Goal: Task Accomplishment & Management: Use online tool/utility

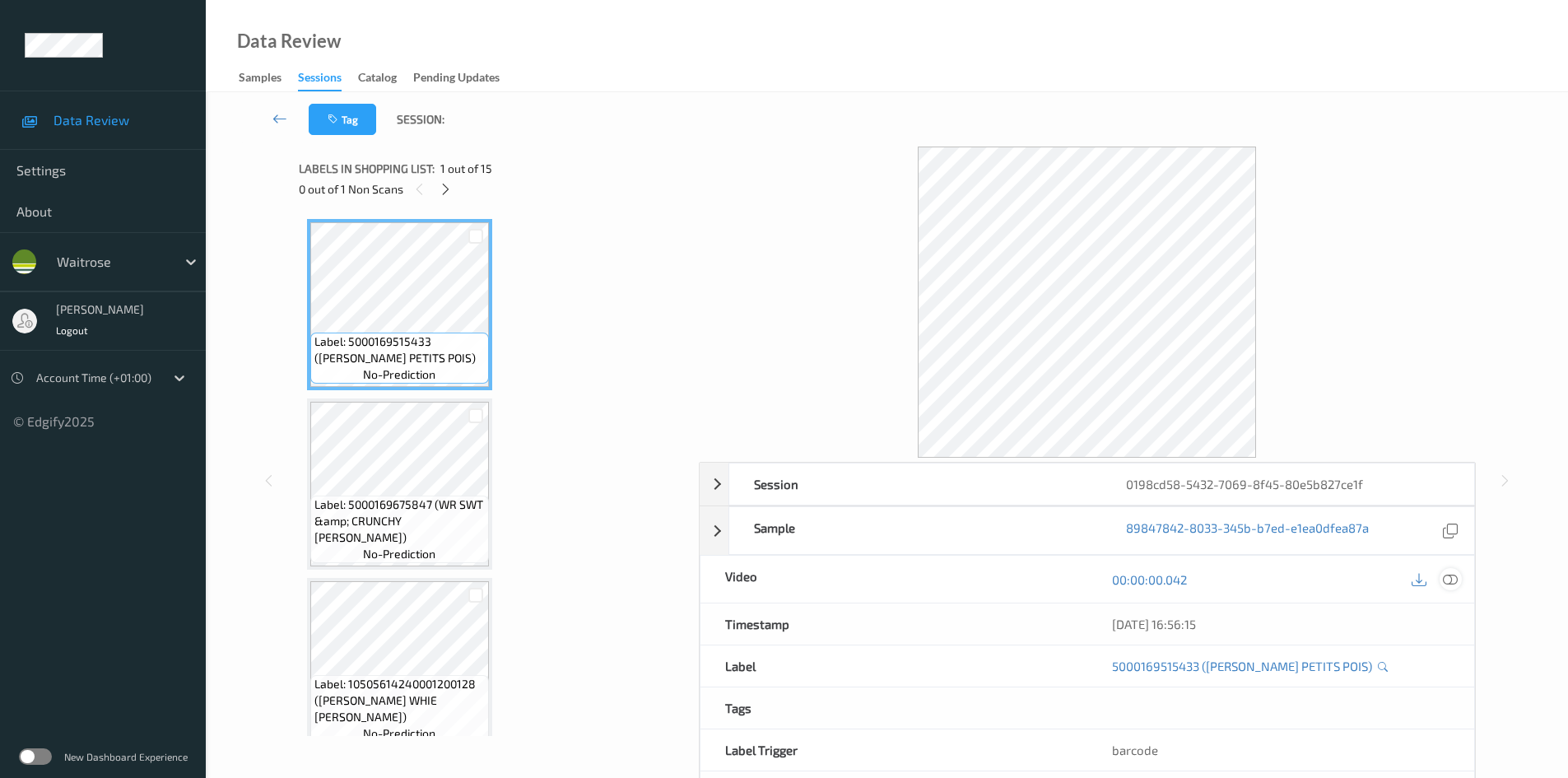
click at [1455, 584] on icon at bounding box center [1450, 580] width 15 height 15
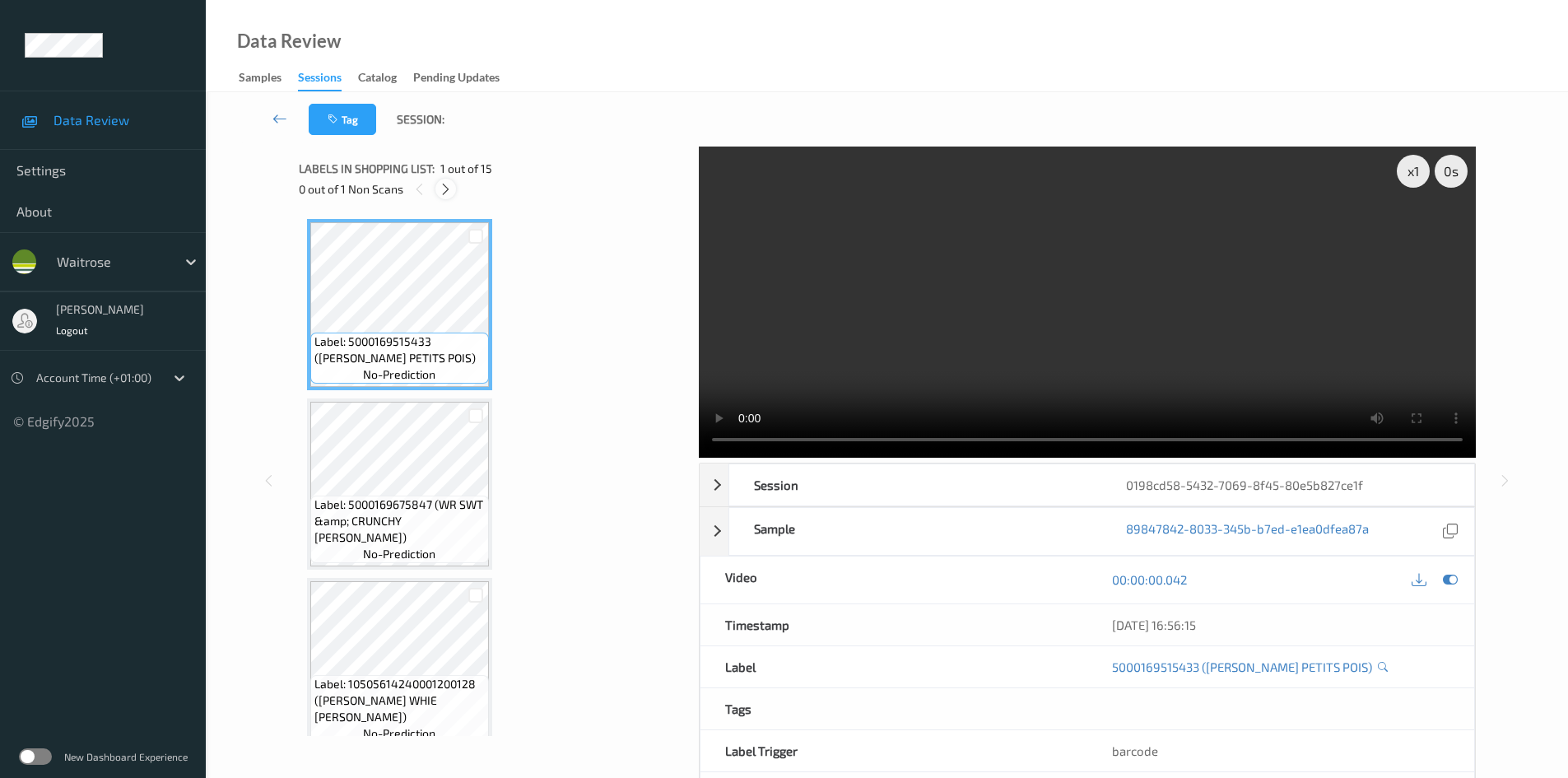
click at [448, 187] on icon at bounding box center [445, 189] width 14 height 15
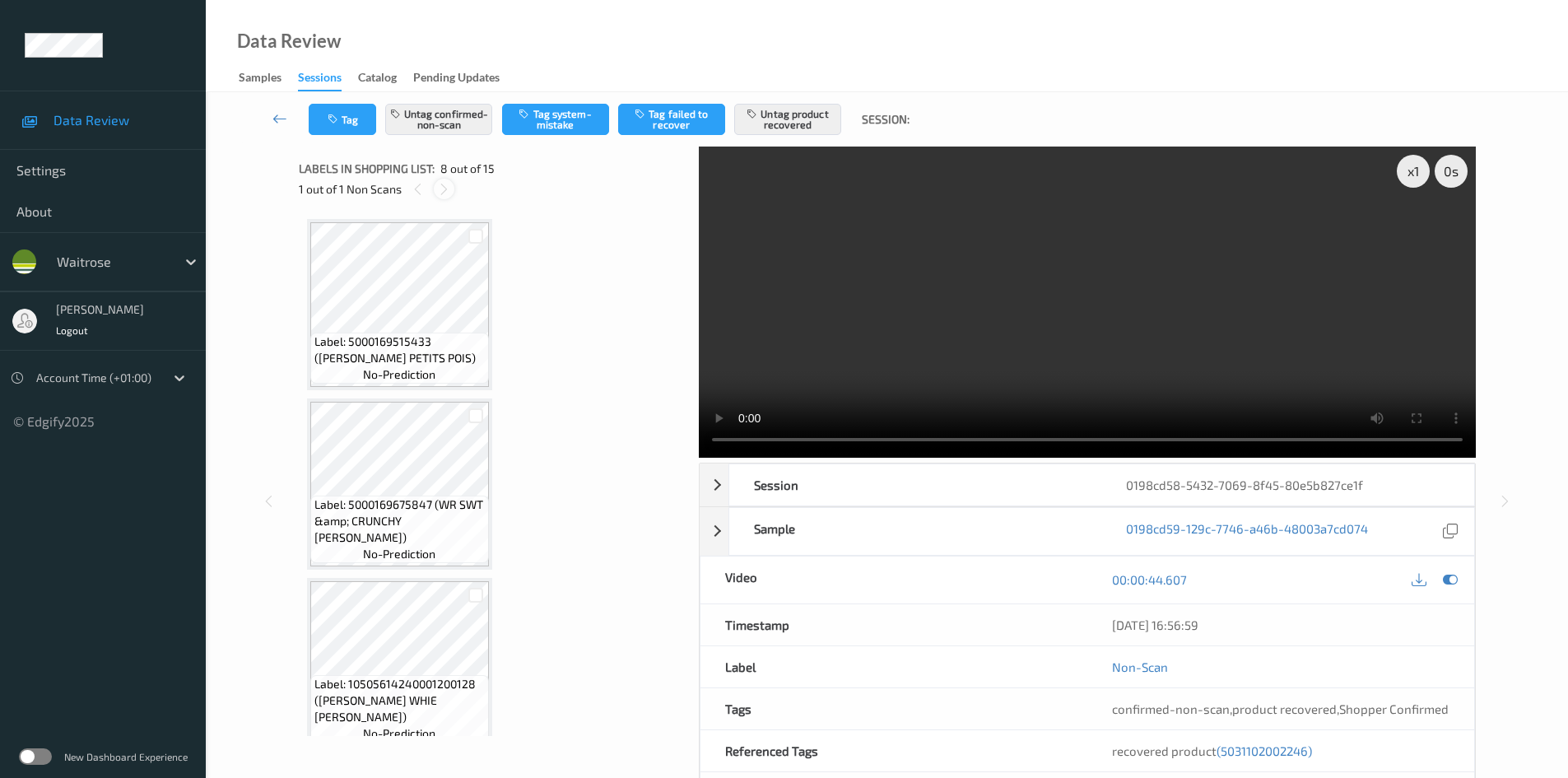
scroll to position [1085, 0]
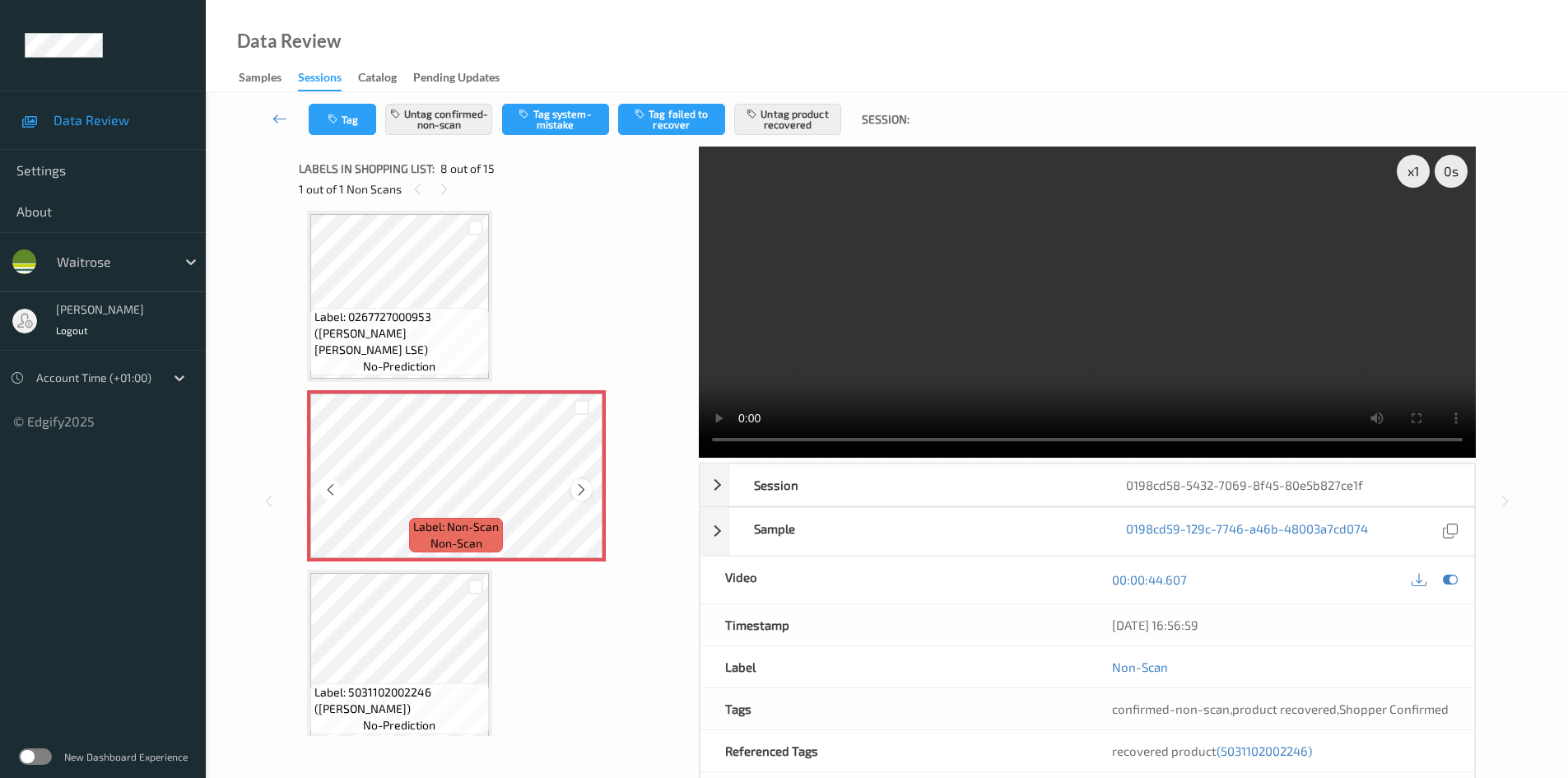
click at [583, 488] on icon at bounding box center [581, 489] width 14 height 15
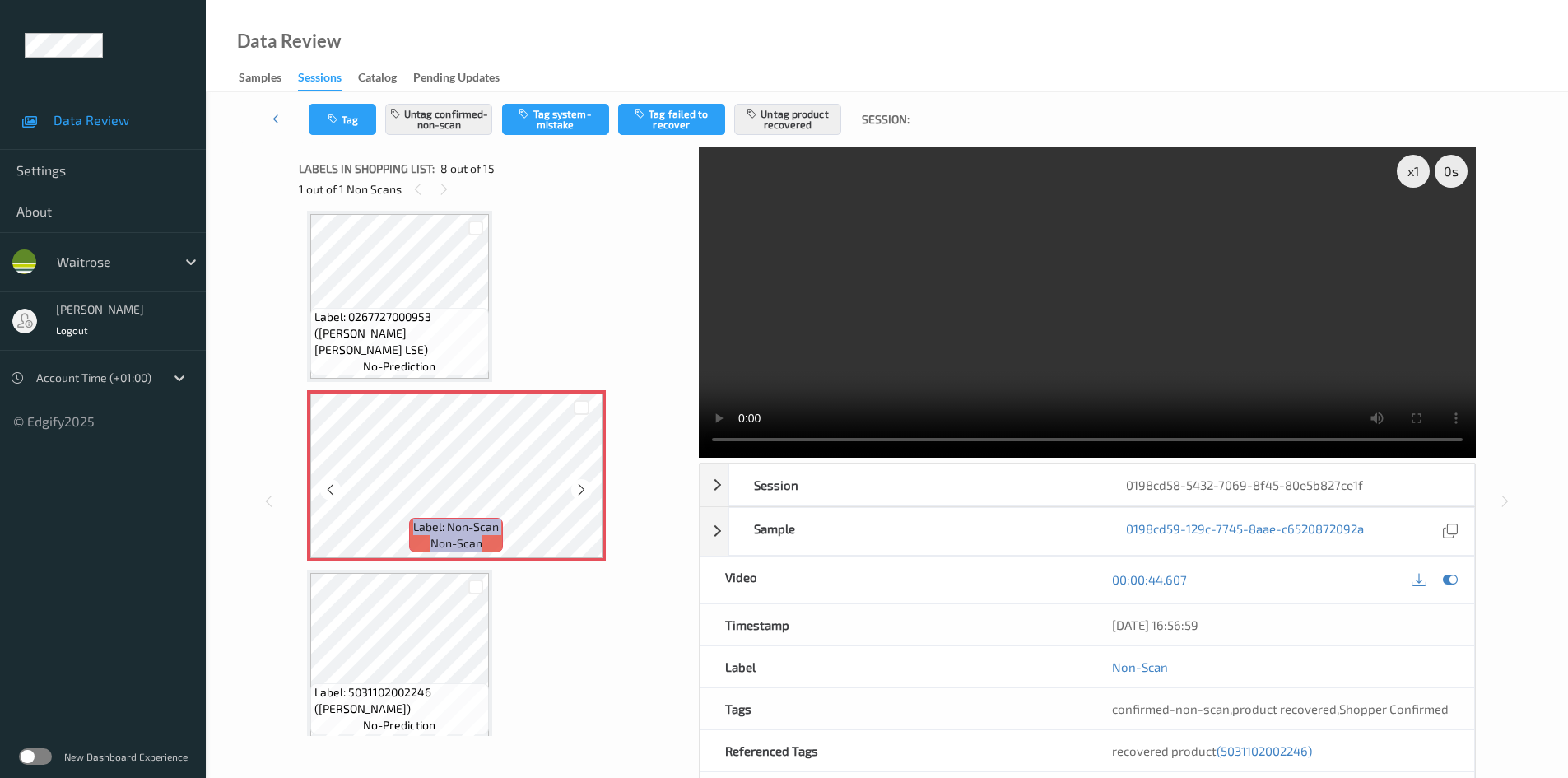
click at [583, 488] on icon at bounding box center [581, 489] width 14 height 15
click at [582, 488] on icon at bounding box center [581, 489] width 14 height 15
